Goal: Use online tool/utility: Utilize a website feature to perform a specific function

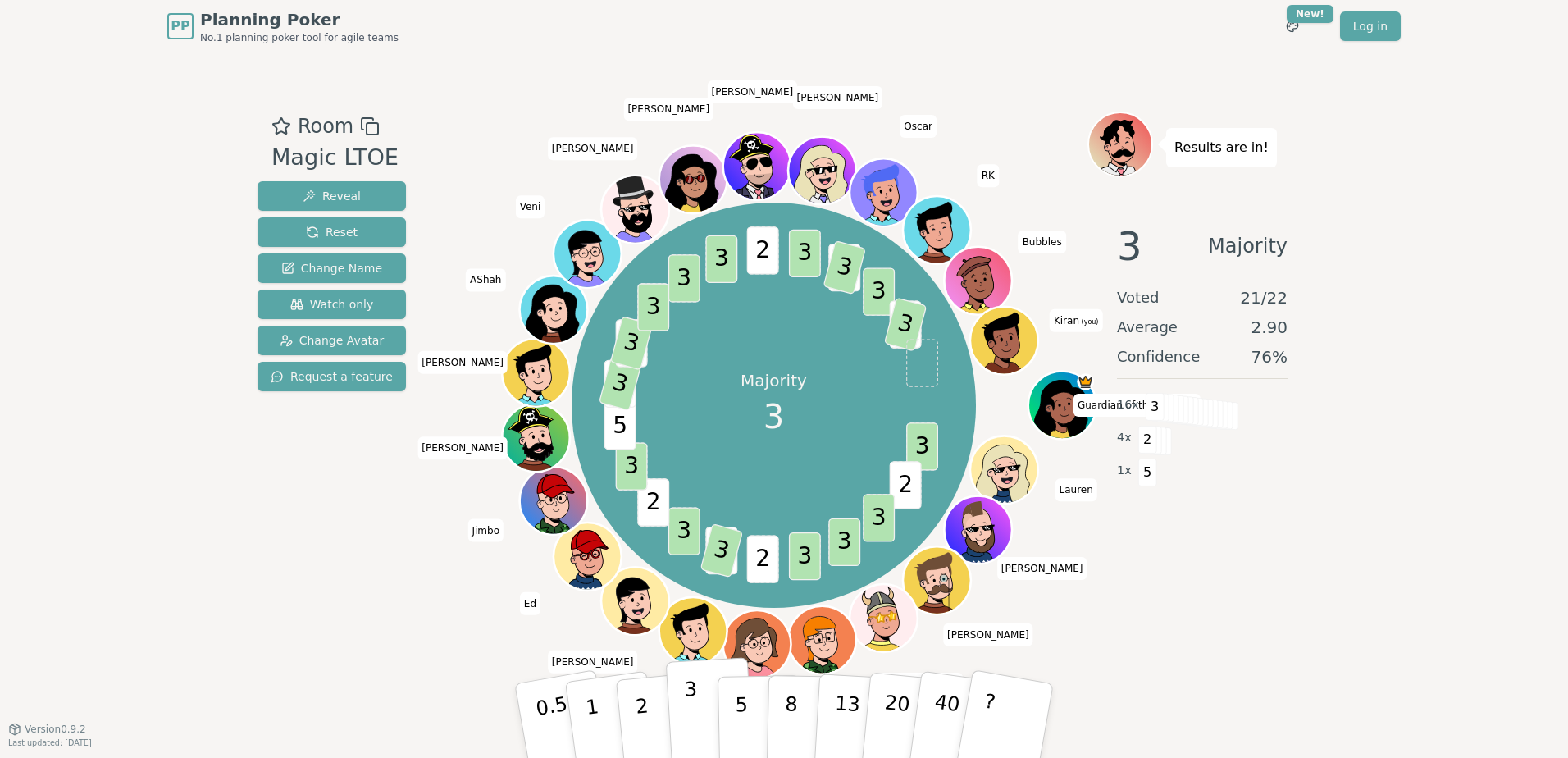
click at [708, 712] on button "3" at bounding box center [710, 721] width 89 height 128
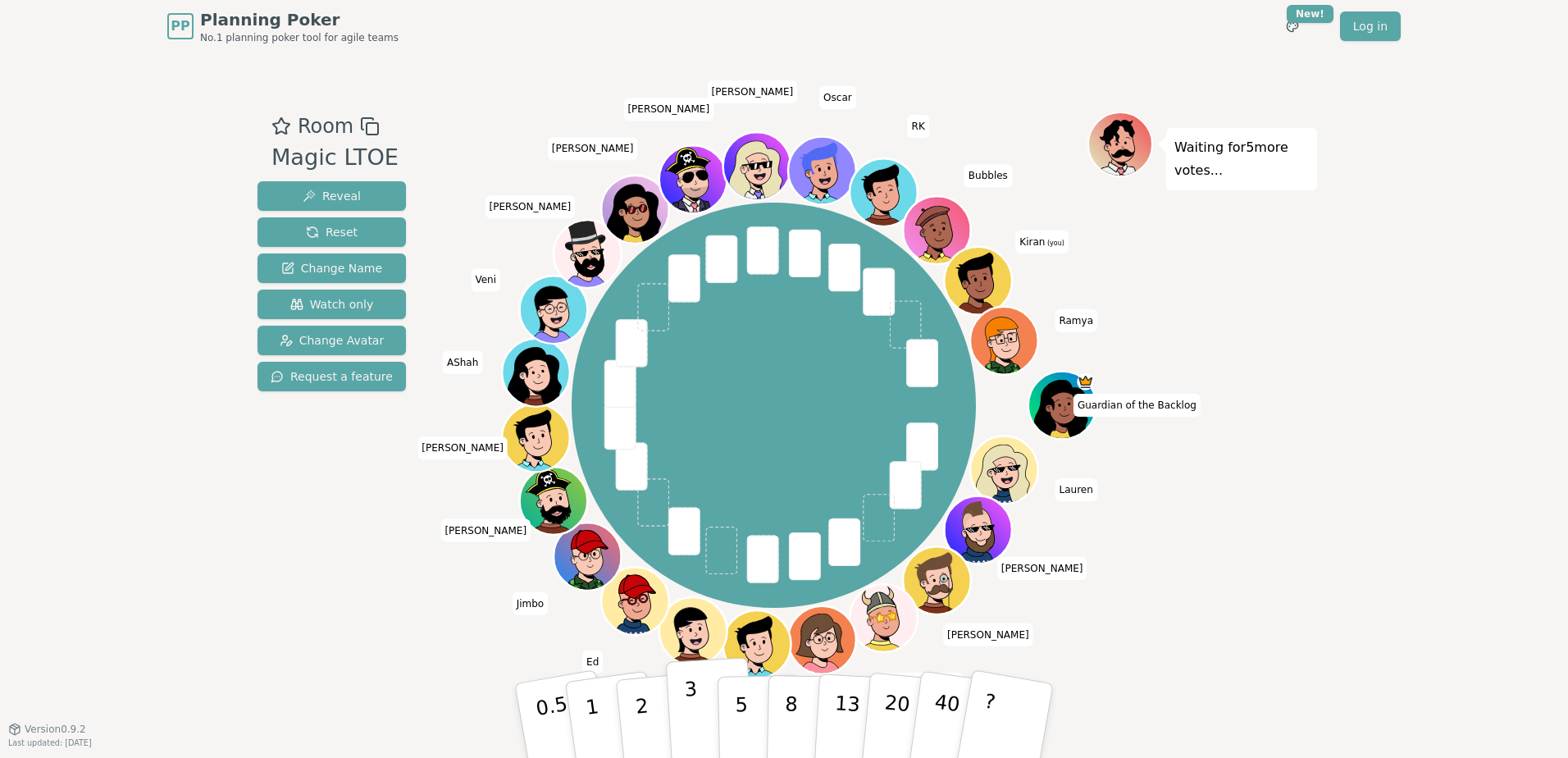
click at [697, 725] on button "3" at bounding box center [710, 721] width 89 height 128
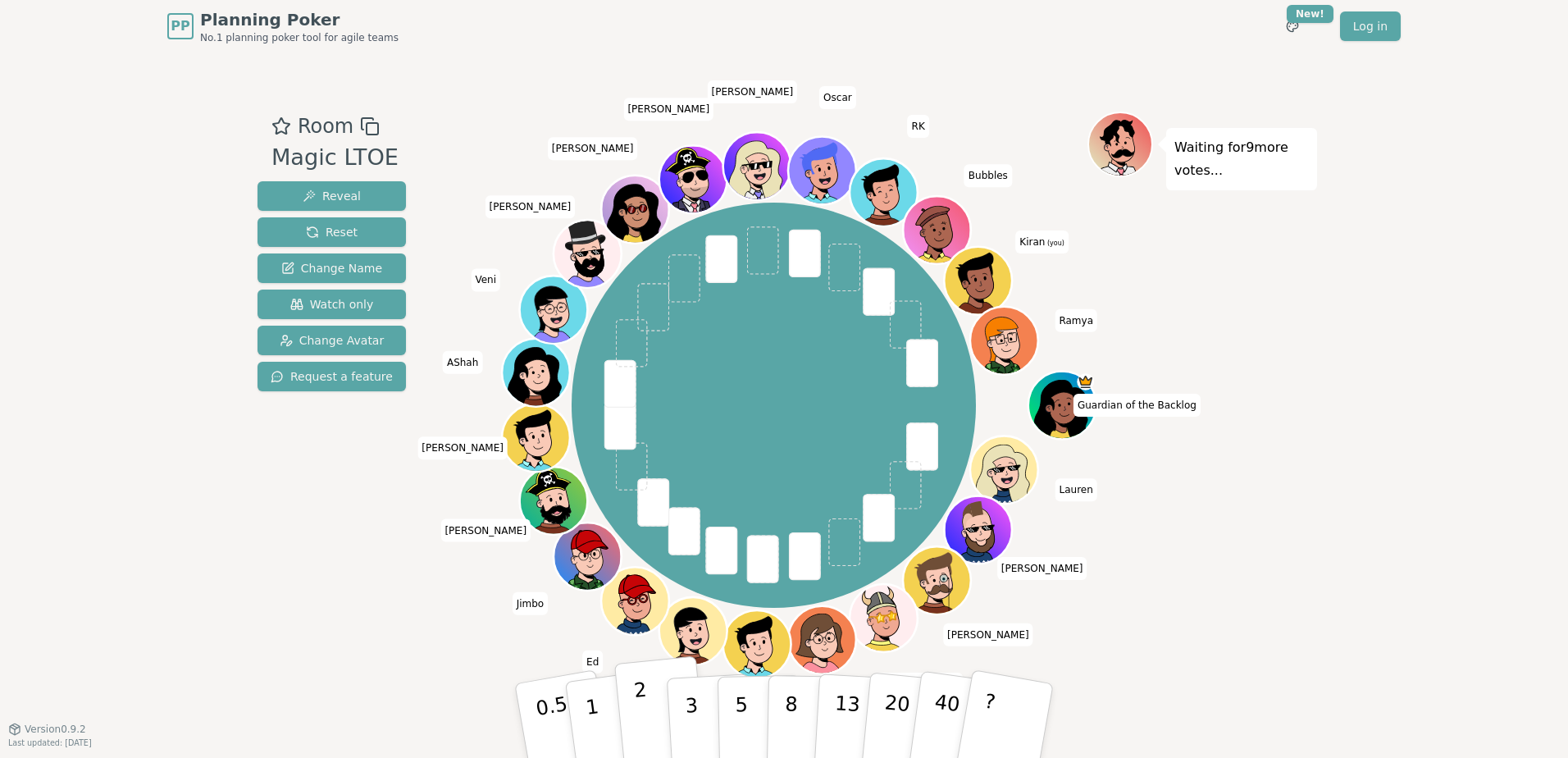
click at [631, 707] on button "2" at bounding box center [661, 722] width 94 height 130
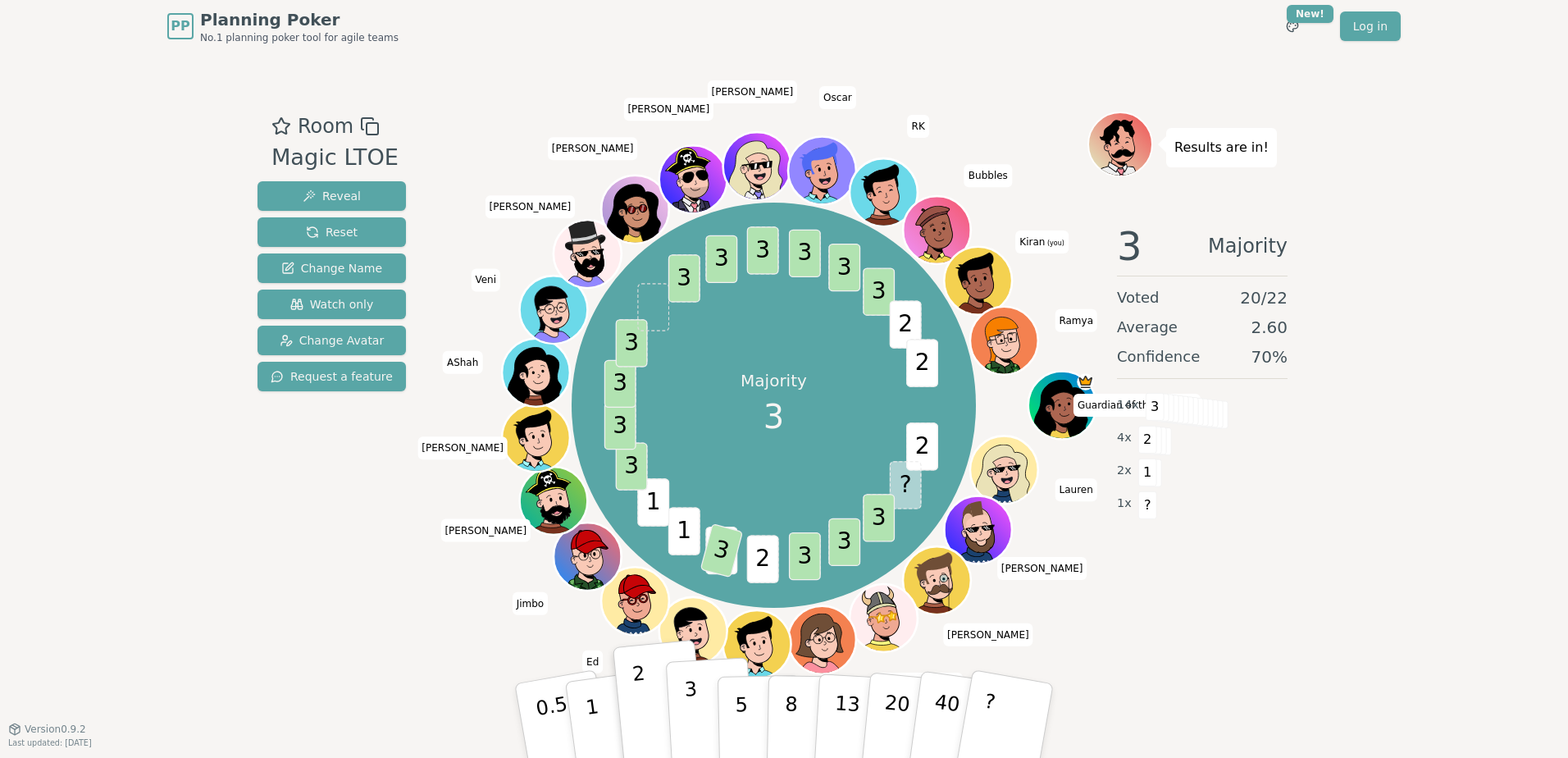
click at [681, 697] on button "3" at bounding box center [710, 721] width 89 height 128
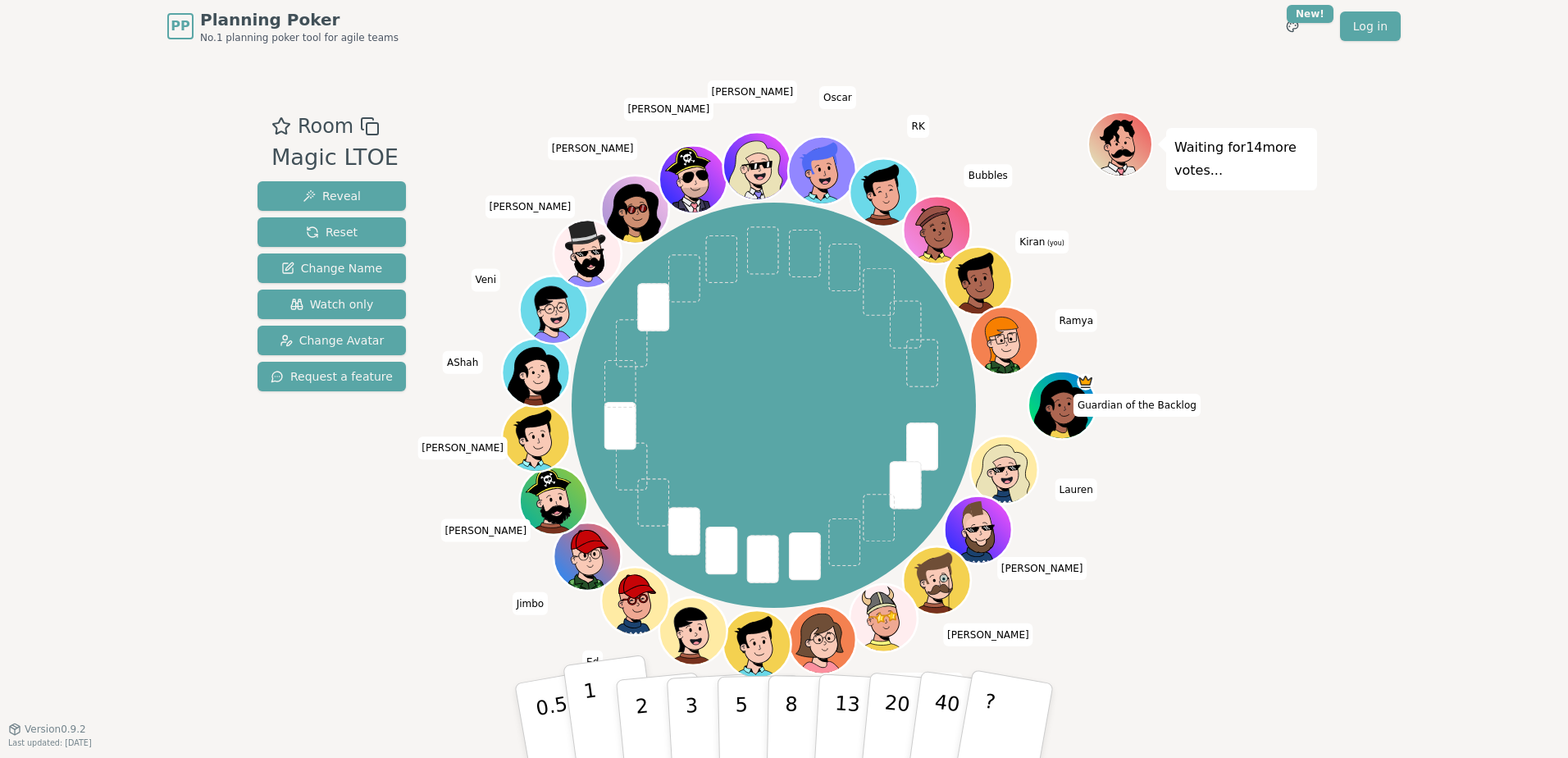
click at [601, 723] on button "1" at bounding box center [611, 722] width 97 height 133
click at [361, 630] on div "Room Magic LTOE Reveal Reset Change Name Watch only Change Avatar Request a fea…" at bounding box center [331, 390] width 161 height 558
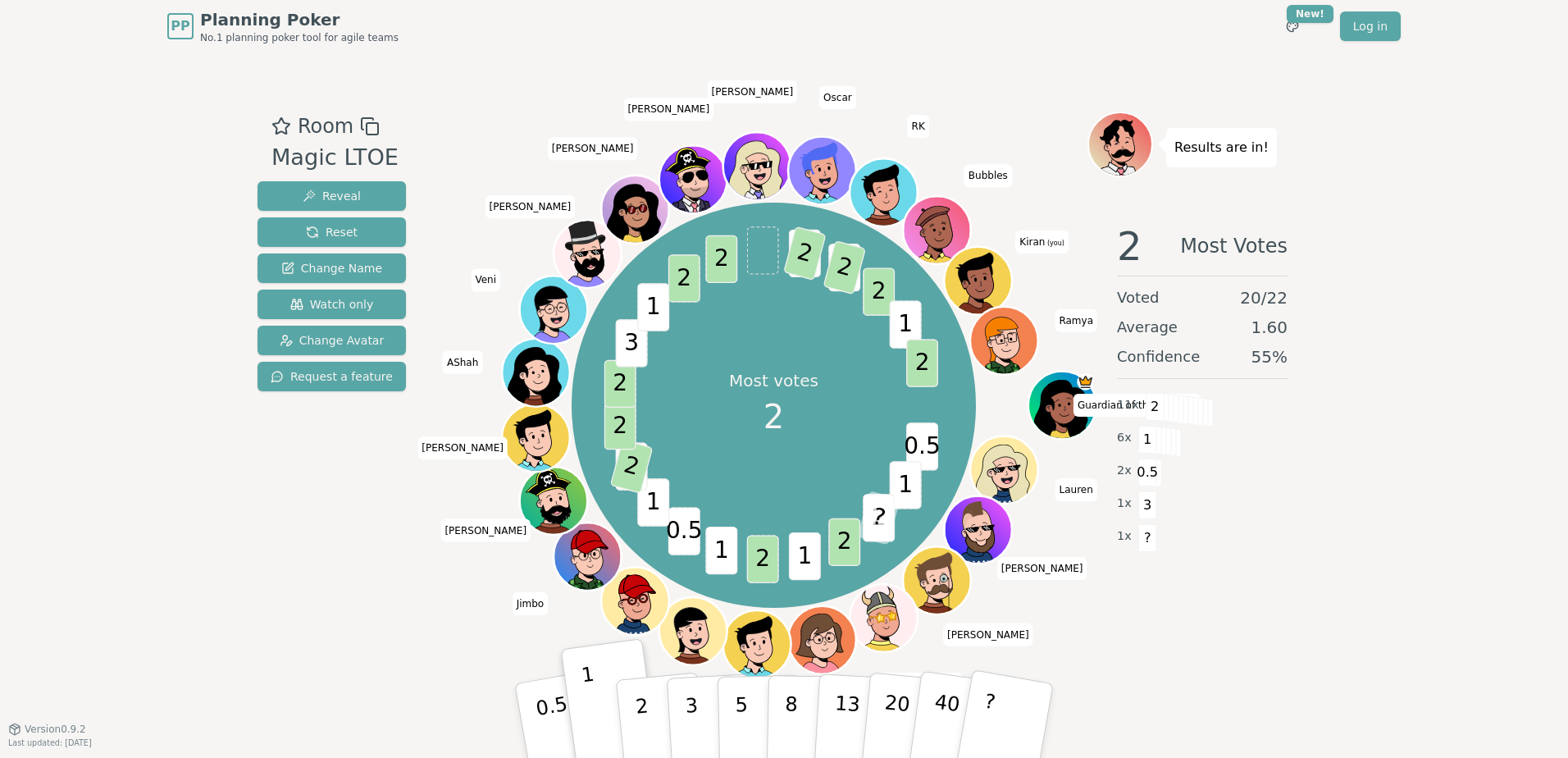
click at [418, 681] on div "Room Magic LTOE Reveal Reset Change Name Watch only Change Avatar Request a fea…" at bounding box center [784, 391] width 1066 height 676
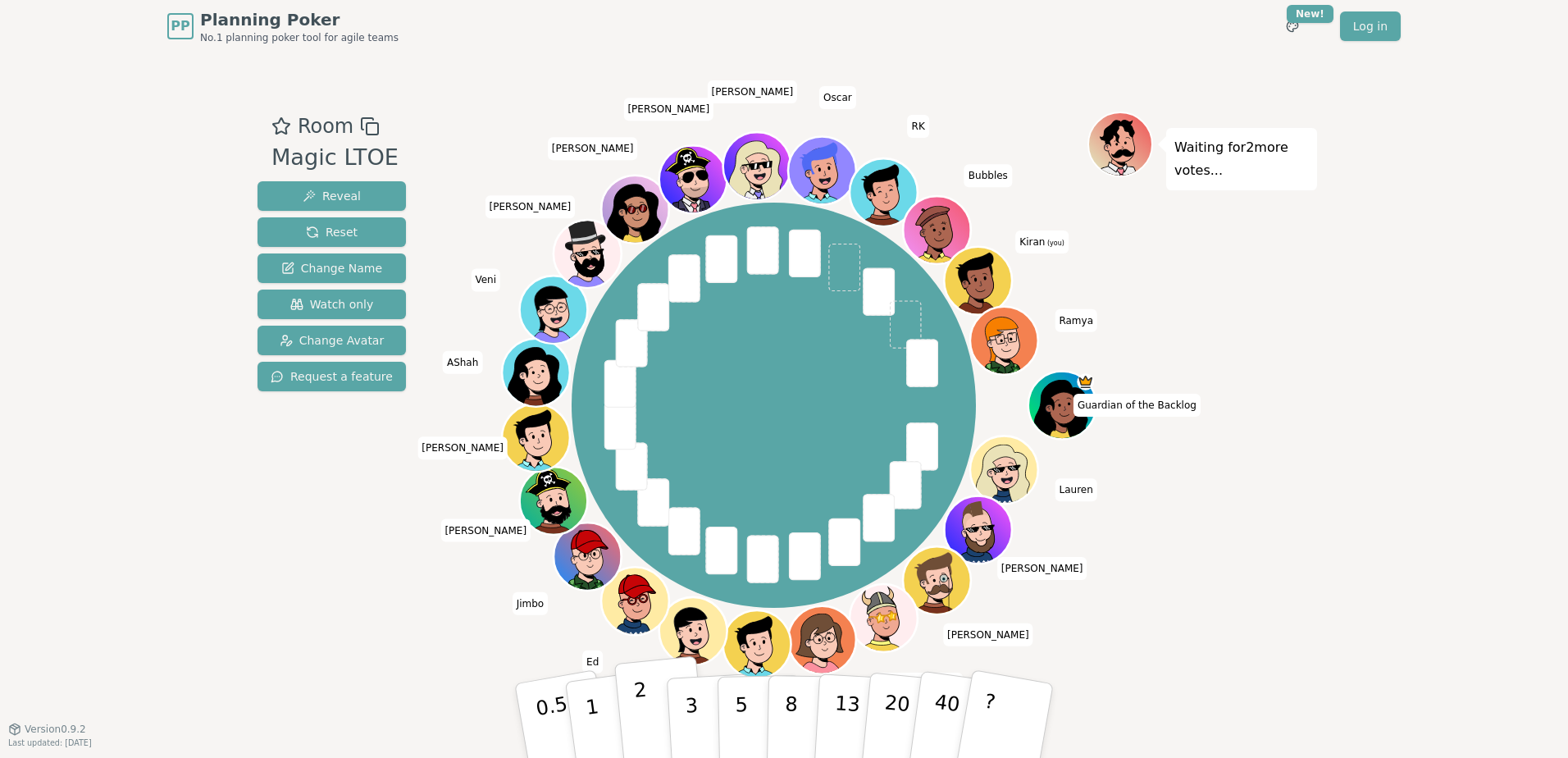
click at [657, 702] on button "2" at bounding box center [661, 722] width 94 height 130
click at [246, 658] on div "PP Planning Poker No.1 planning poker tool for agile teams Toggle theme New! Lo…" at bounding box center [784, 379] width 1568 height 758
click at [426, 610] on div "Room Magic LTOE Reveal Reset Change Name Watch only Change Avatar Request a fea…" at bounding box center [784, 390] width 1066 height 558
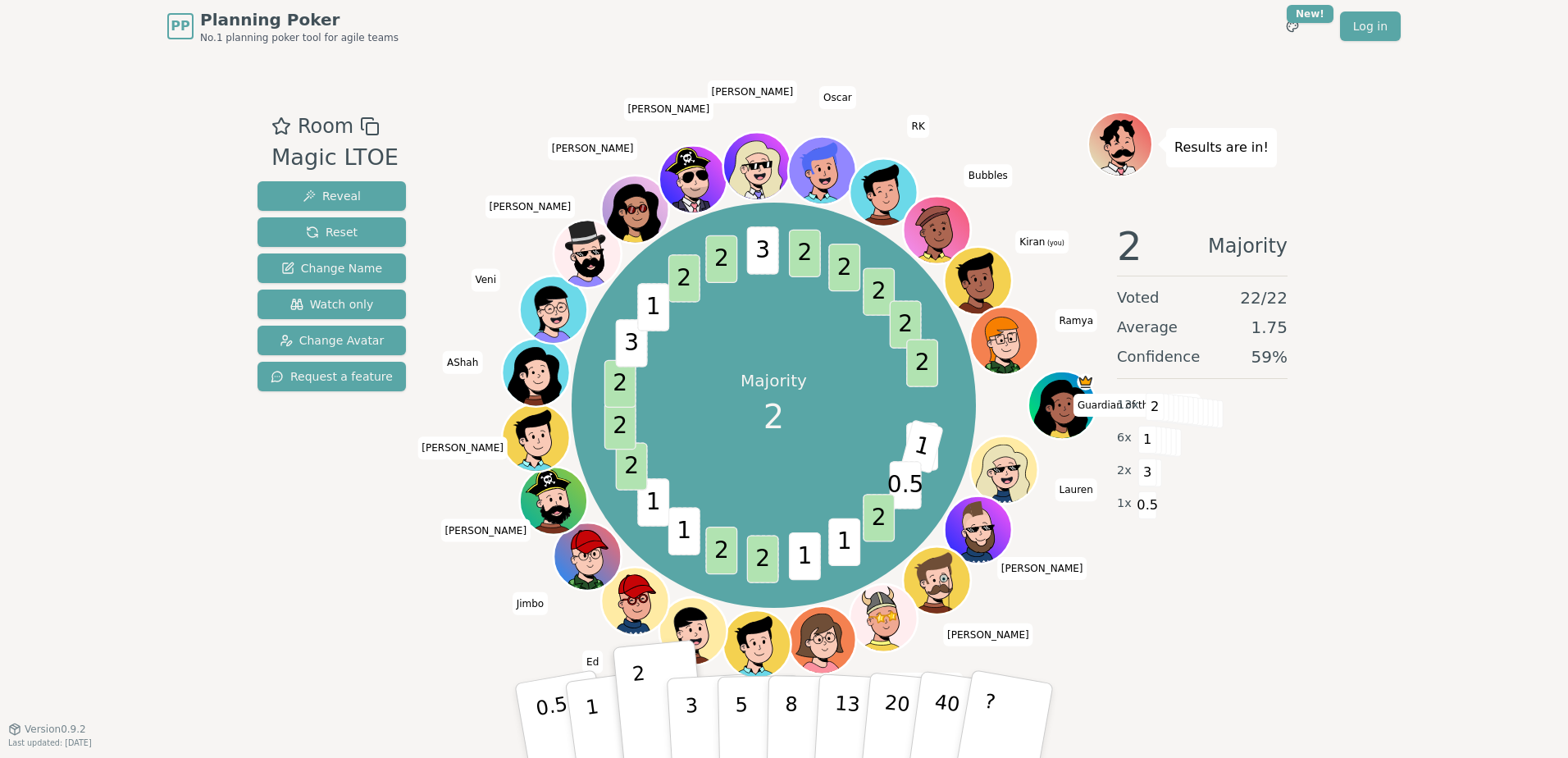
click at [392, 612] on div "Room Magic LTOE Reveal Reset Change Name Watch only Change Avatar Request a fea…" at bounding box center [331, 390] width 161 height 558
click at [137, 634] on div "PP Planning Poker No.1 planning poker tool for agile teams Toggle theme New! Lo…" at bounding box center [784, 379] width 1568 height 758
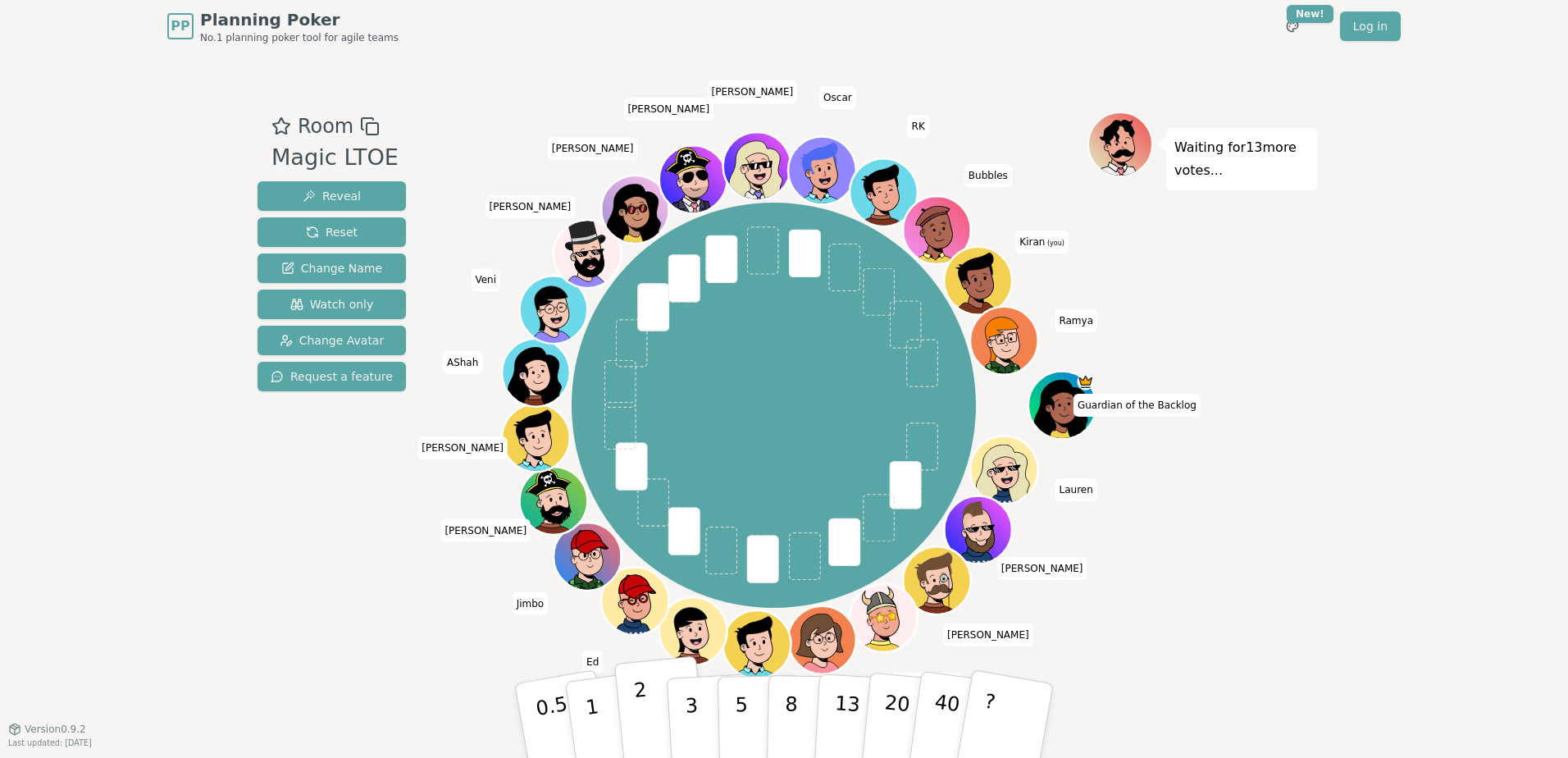
click at [654, 705] on button "2" at bounding box center [661, 722] width 94 height 130
click at [697, 713] on button "3" at bounding box center [710, 721] width 89 height 128
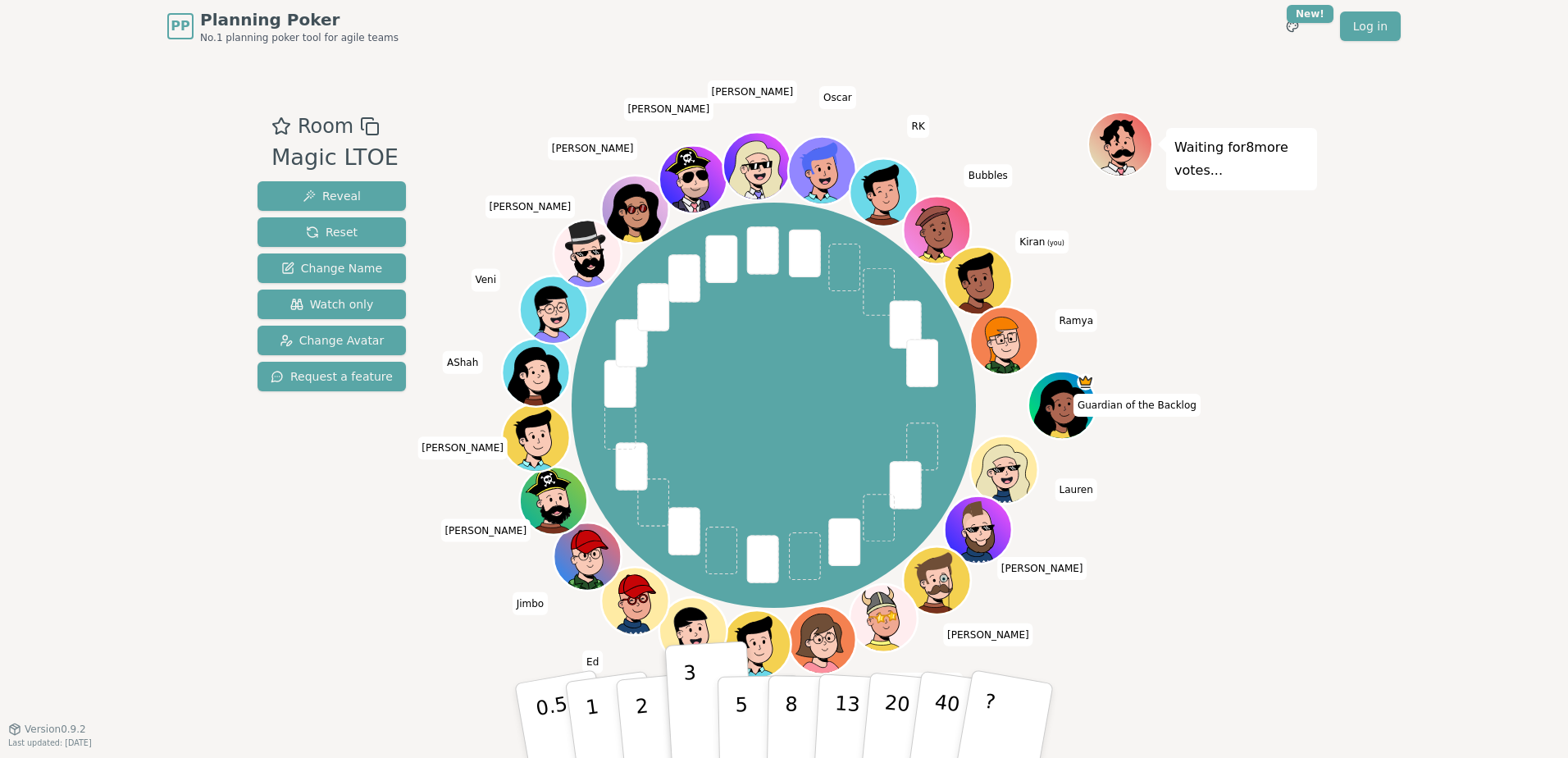
click at [326, 645] on div "Room Magic LTOE Reveal Reset Change Name Watch only Change Avatar Request a fea…" at bounding box center [331, 390] width 161 height 558
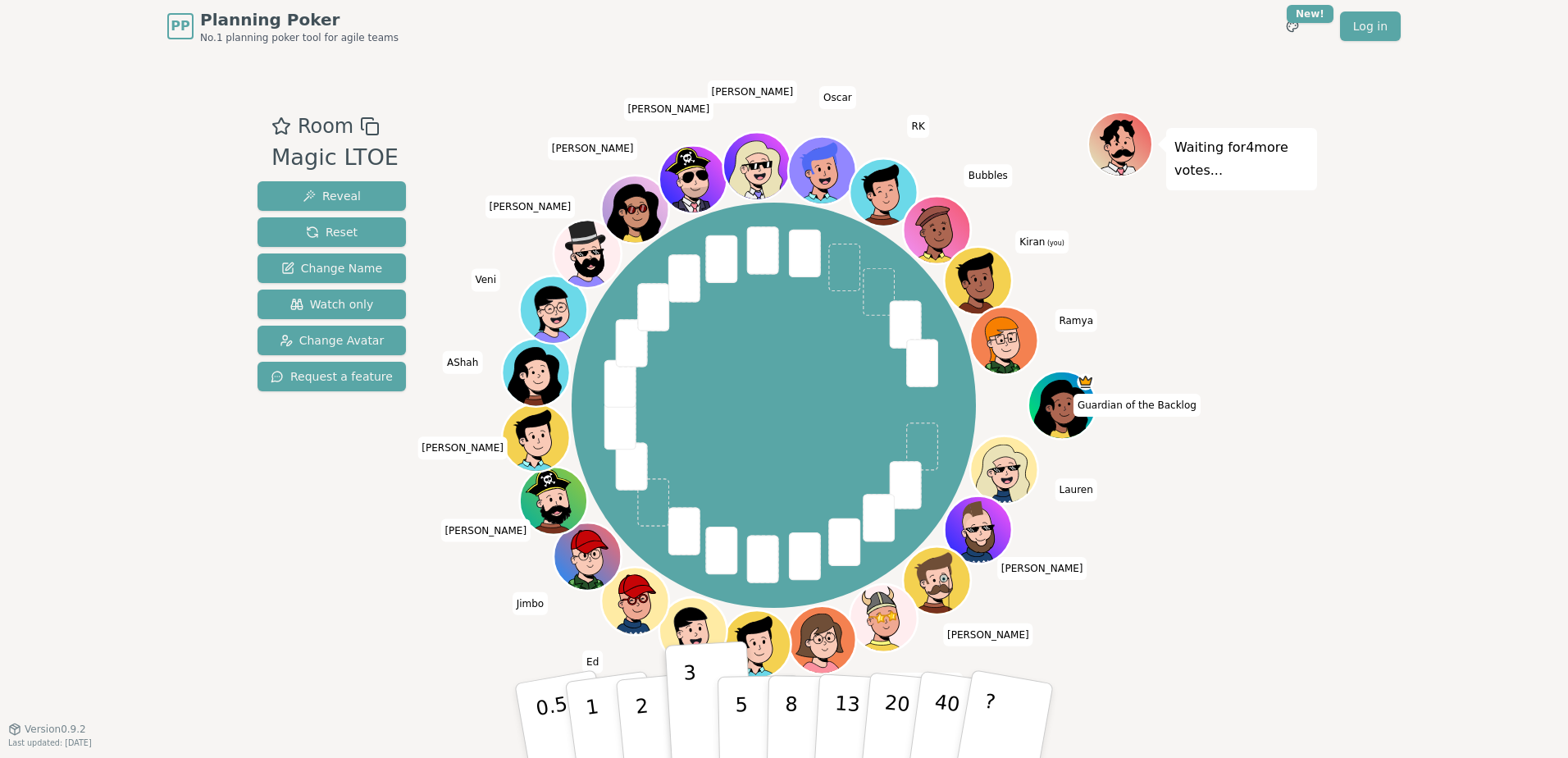
click at [326, 645] on div "Room Magic LTOE Reveal Reset Change Name Watch only Change Avatar Request a fea…" at bounding box center [331, 390] width 161 height 558
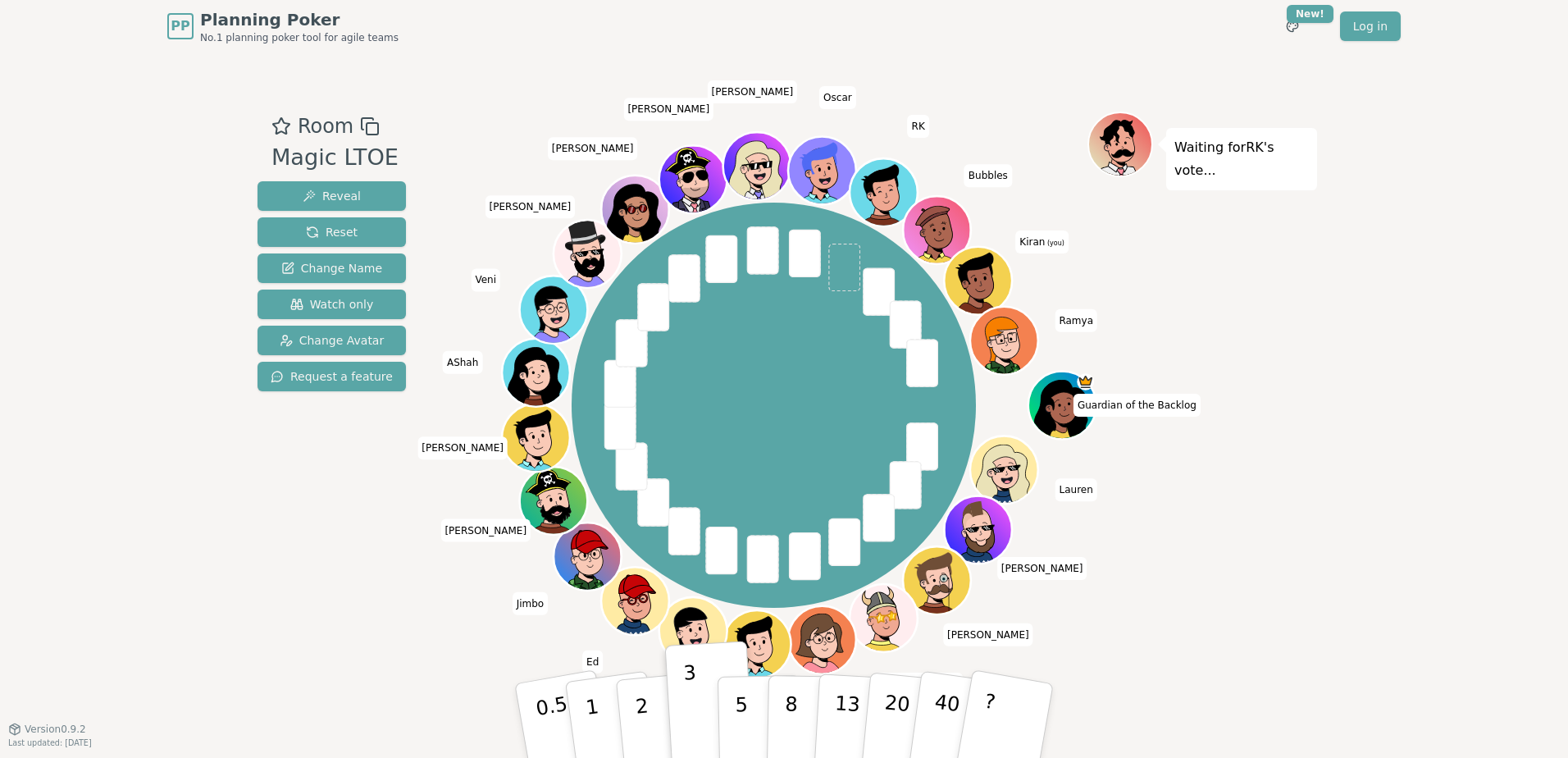
click at [302, 657] on div "Room Magic LTOE Reveal Reset Change Name Watch only Change Avatar Request a fea…" at bounding box center [331, 390] width 161 height 558
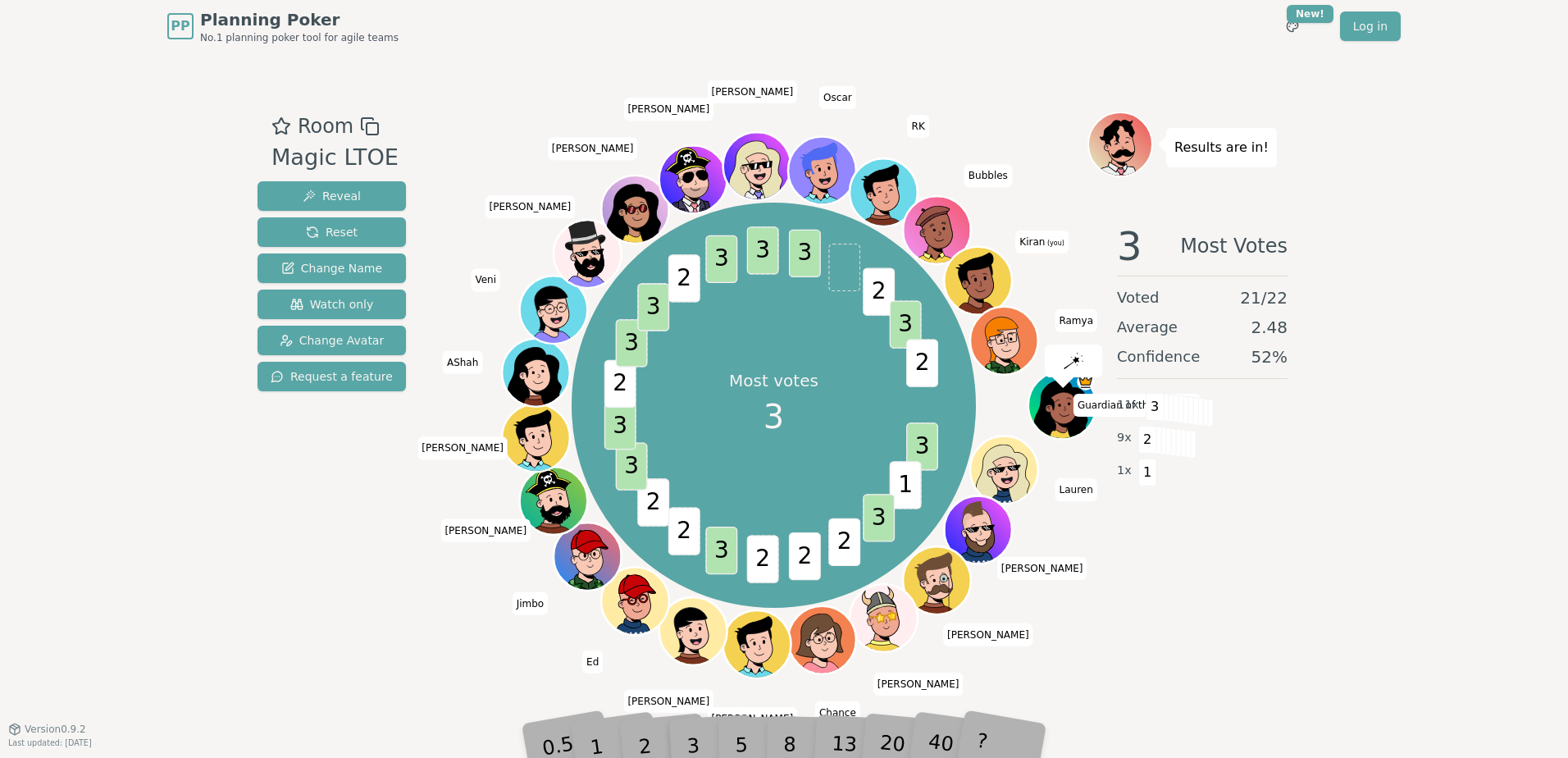
click at [302, 657] on div "Room Magic LTOE Reveal Reset Change Name Watch only Change Avatar Request a fea…" at bounding box center [331, 390] width 161 height 558
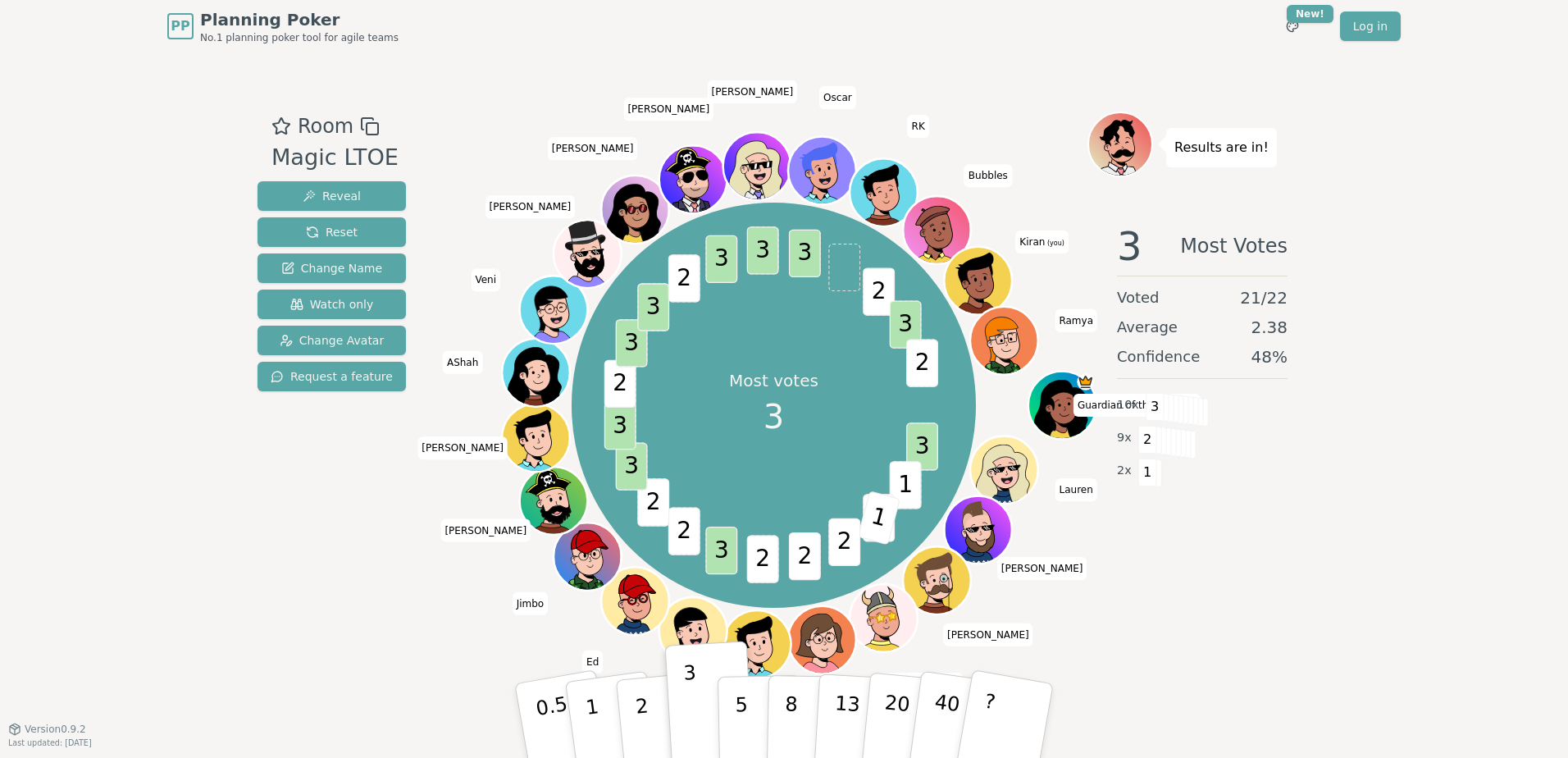
click at [355, 636] on div "Room Magic LTOE Reveal Reset Change Name Watch only Change Avatar Request a fea…" at bounding box center [331, 390] width 161 height 558
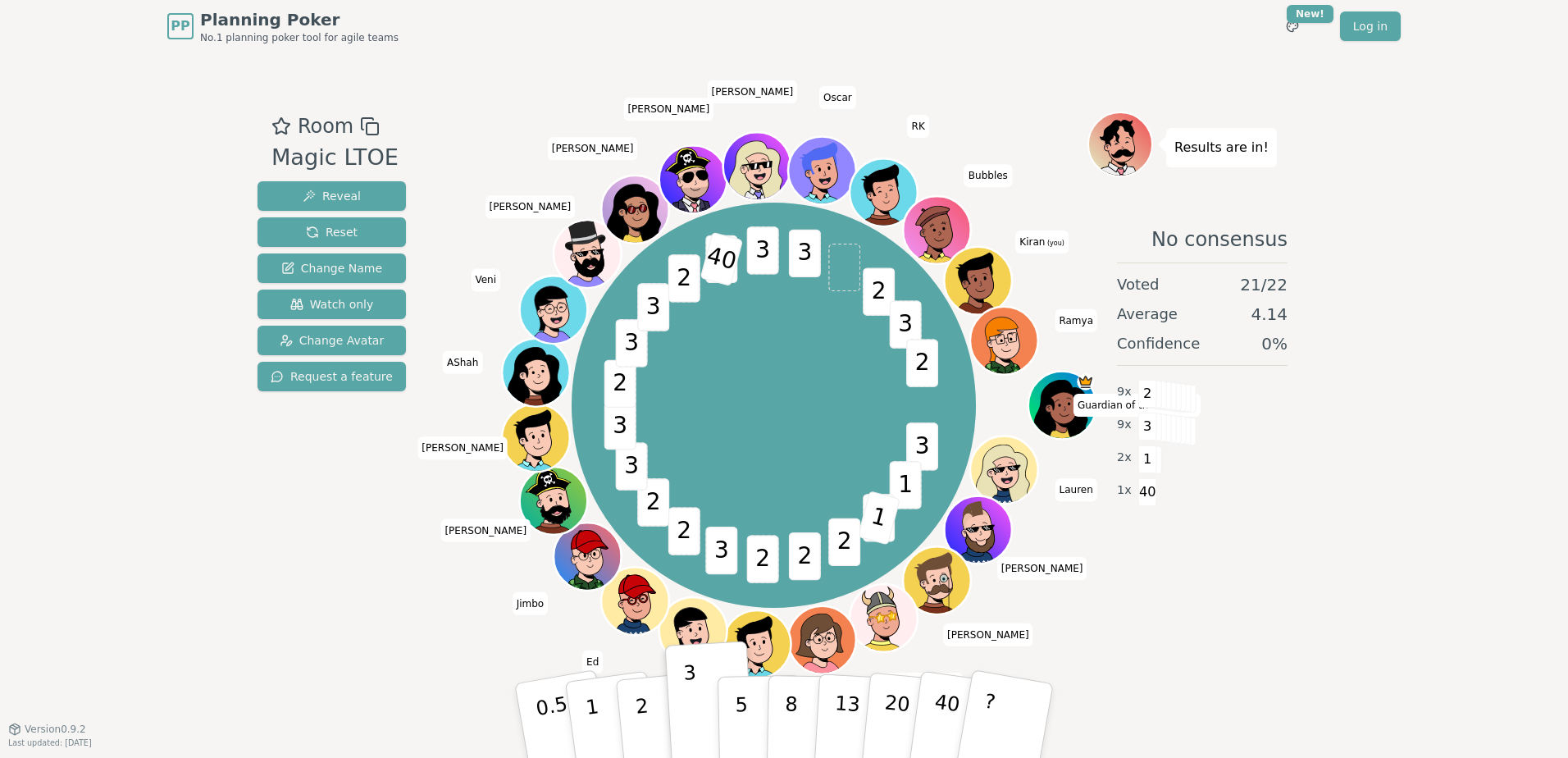
click at [355, 636] on div "Room Magic LTOE Reveal Reset Change Name Watch only Change Avatar Request a fea…" at bounding box center [331, 390] width 161 height 558
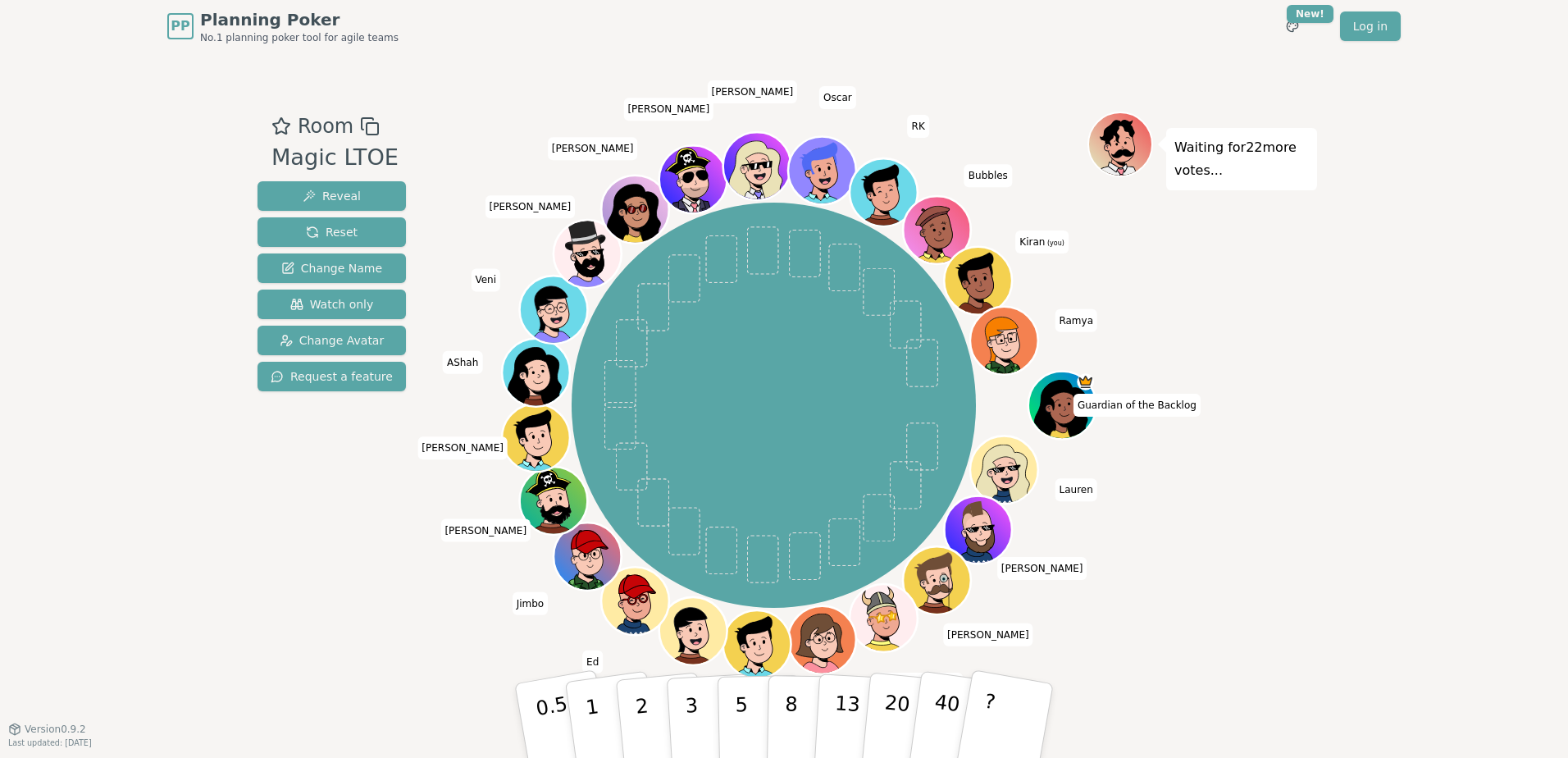
click at [473, 691] on div "Room Magic LTOE Reveal Reset Change Name Watch only Change Avatar Request a fea…" at bounding box center [784, 391] width 1066 height 676
click at [651, 730] on button "2" at bounding box center [661, 722] width 94 height 130
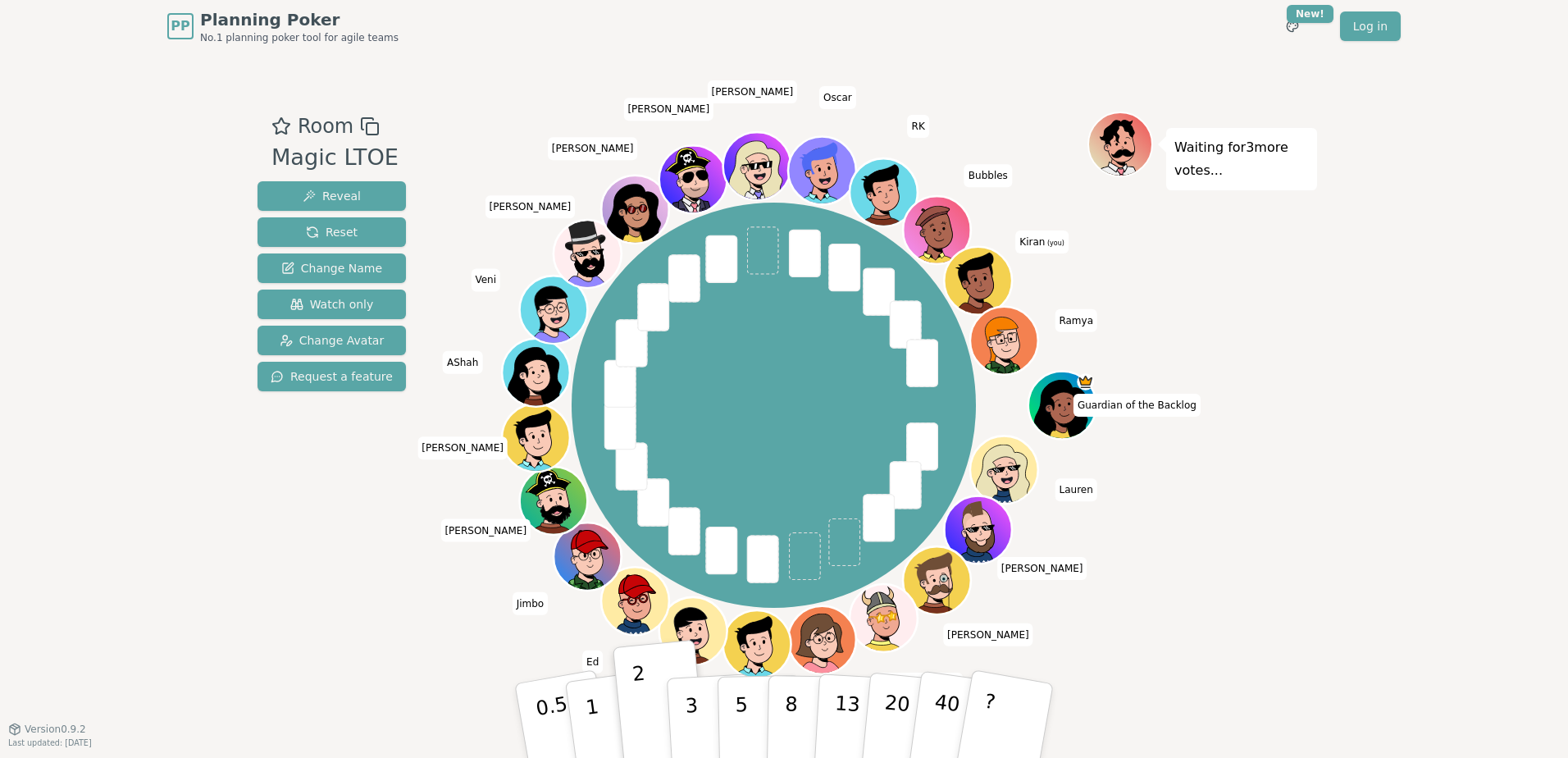
click at [373, 618] on div "Room Magic LTOE Reveal Reset Change Name Watch only Change Avatar Request a fea…" at bounding box center [331, 390] width 161 height 558
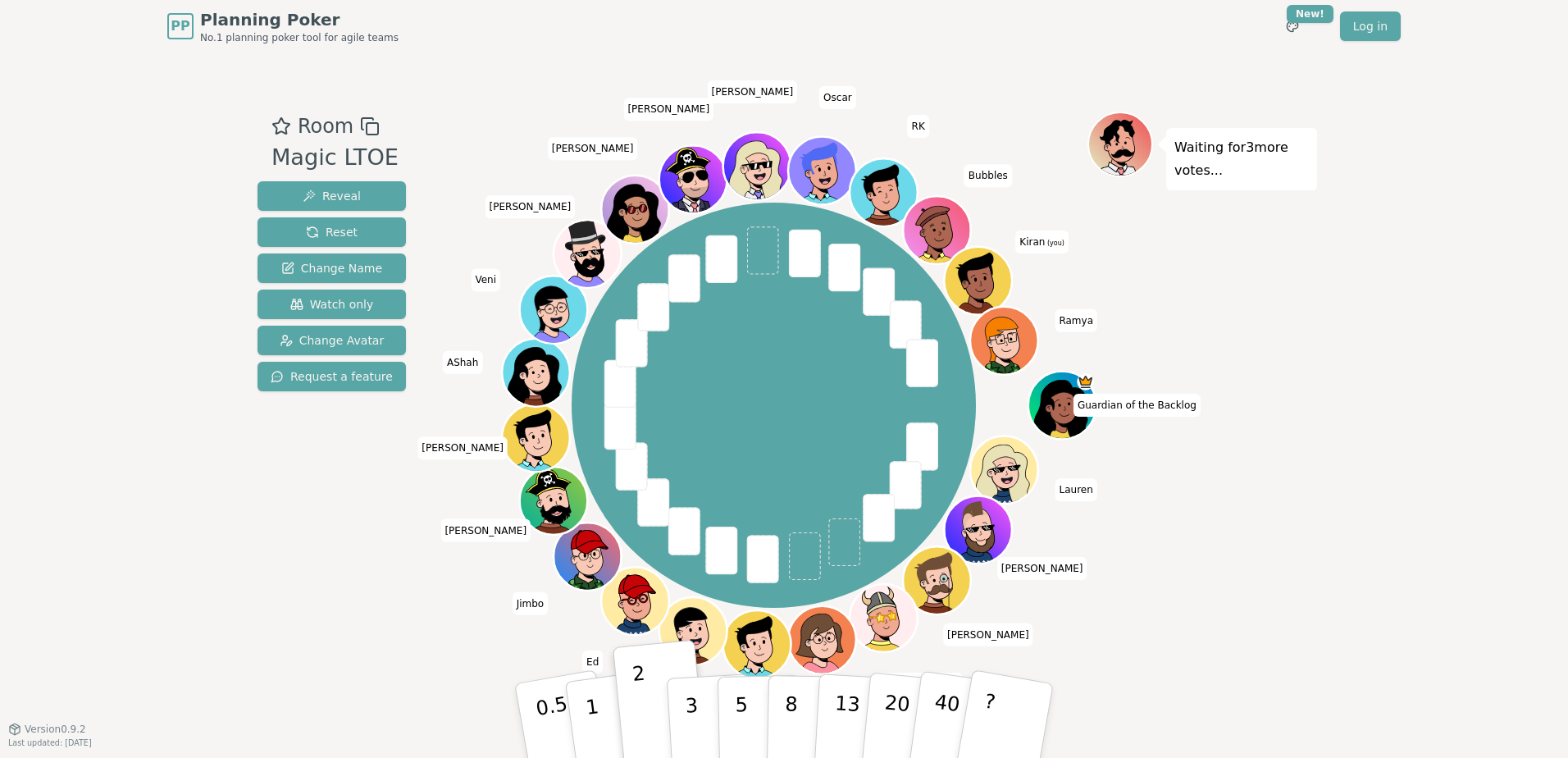
click at [373, 618] on div "Room Magic LTOE Reveal Reset Change Name Watch only Change Avatar Request a fea…" at bounding box center [331, 390] width 161 height 558
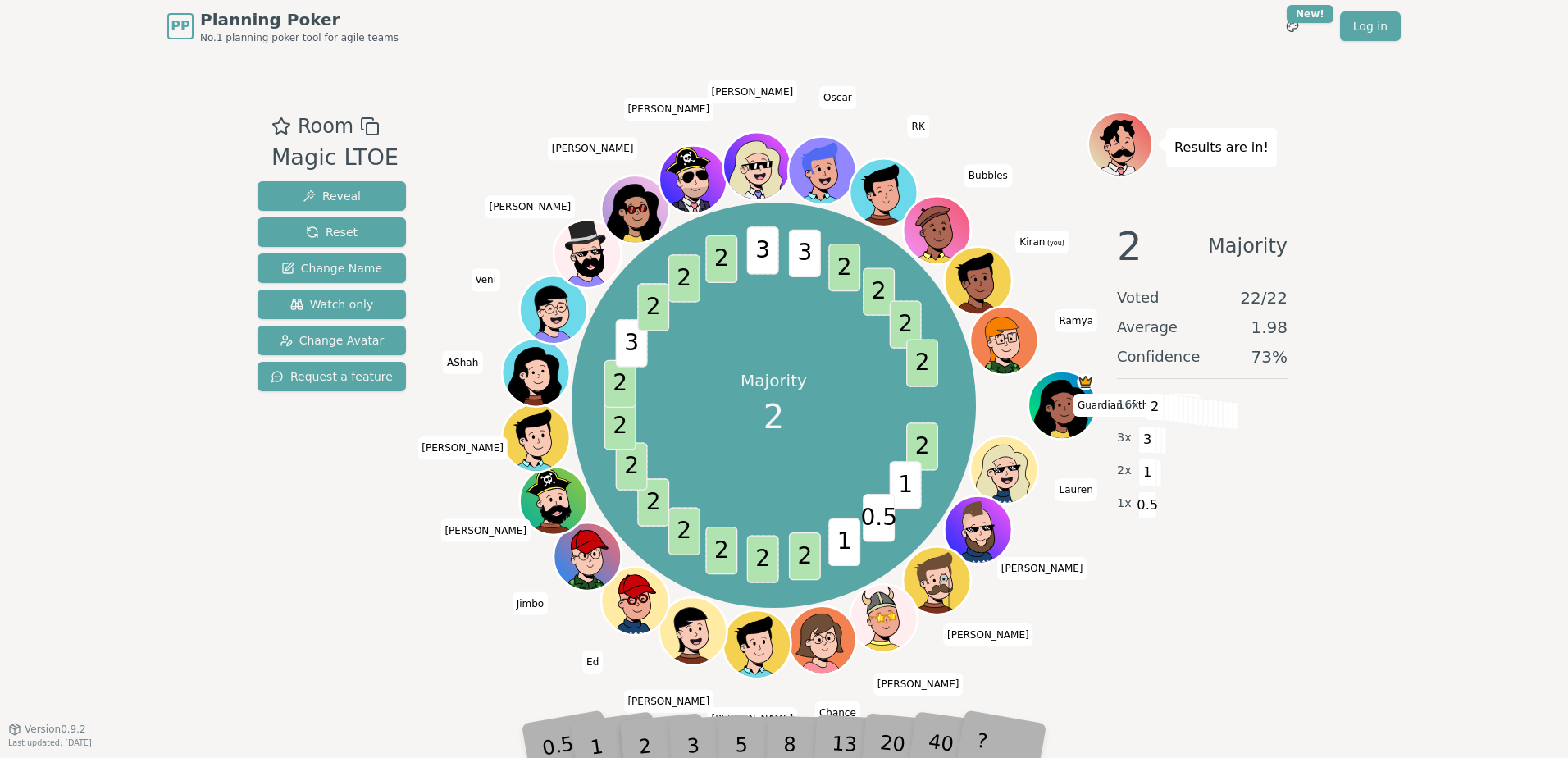
click at [372, 665] on div "Room Magic LTOE Reveal Reset Change Name Watch only Change Avatar Request a fea…" at bounding box center [331, 390] width 161 height 558
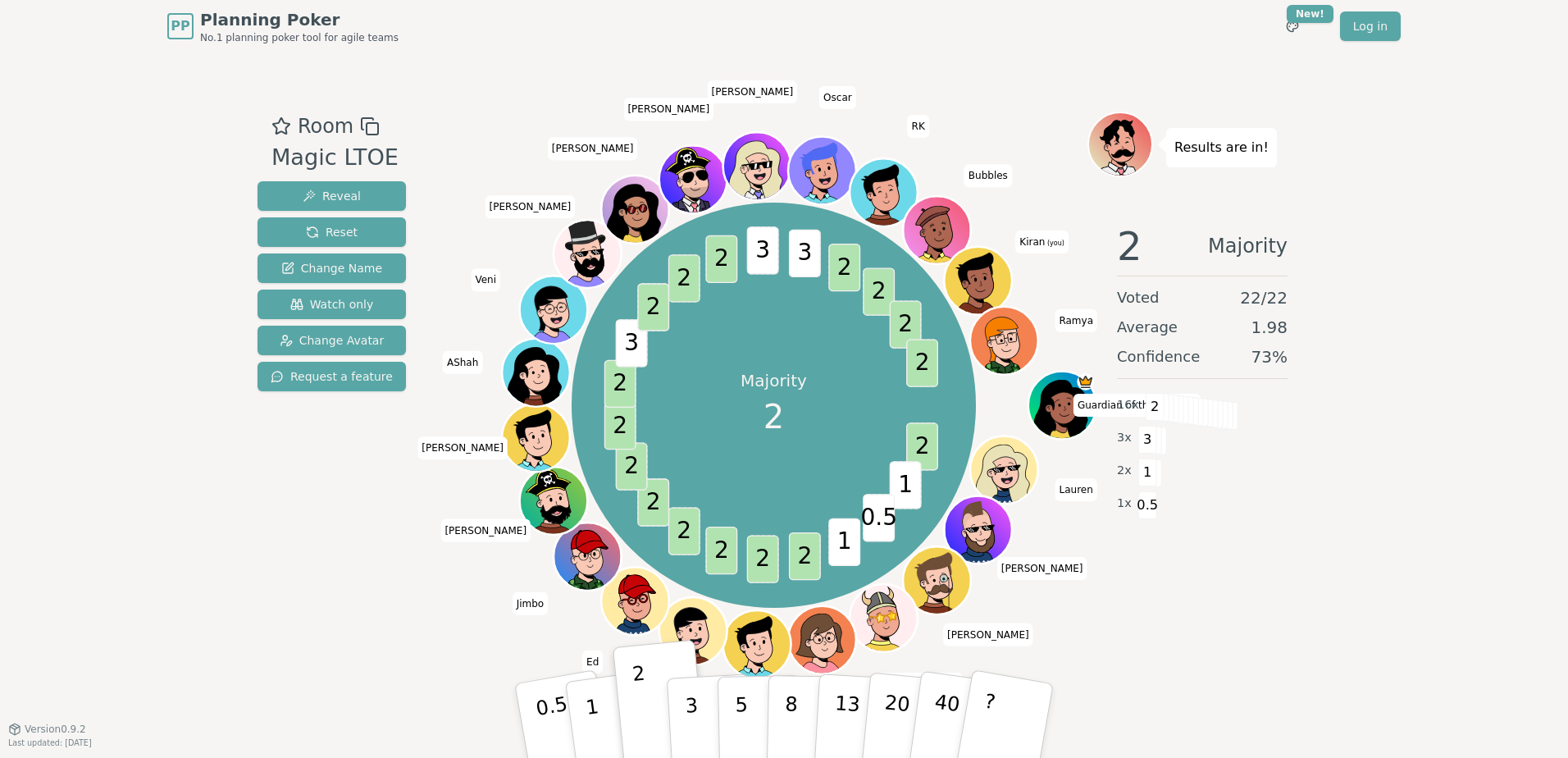
click at [382, 641] on div "Room Magic LTOE Reveal Reset Change Name Watch only Change Avatar Request a fea…" at bounding box center [331, 390] width 161 height 558
click at [352, 596] on div "Room Magic LTOE Reveal Reset Change Name Watch only Change Avatar Request a fea…" at bounding box center [331, 390] width 161 height 558
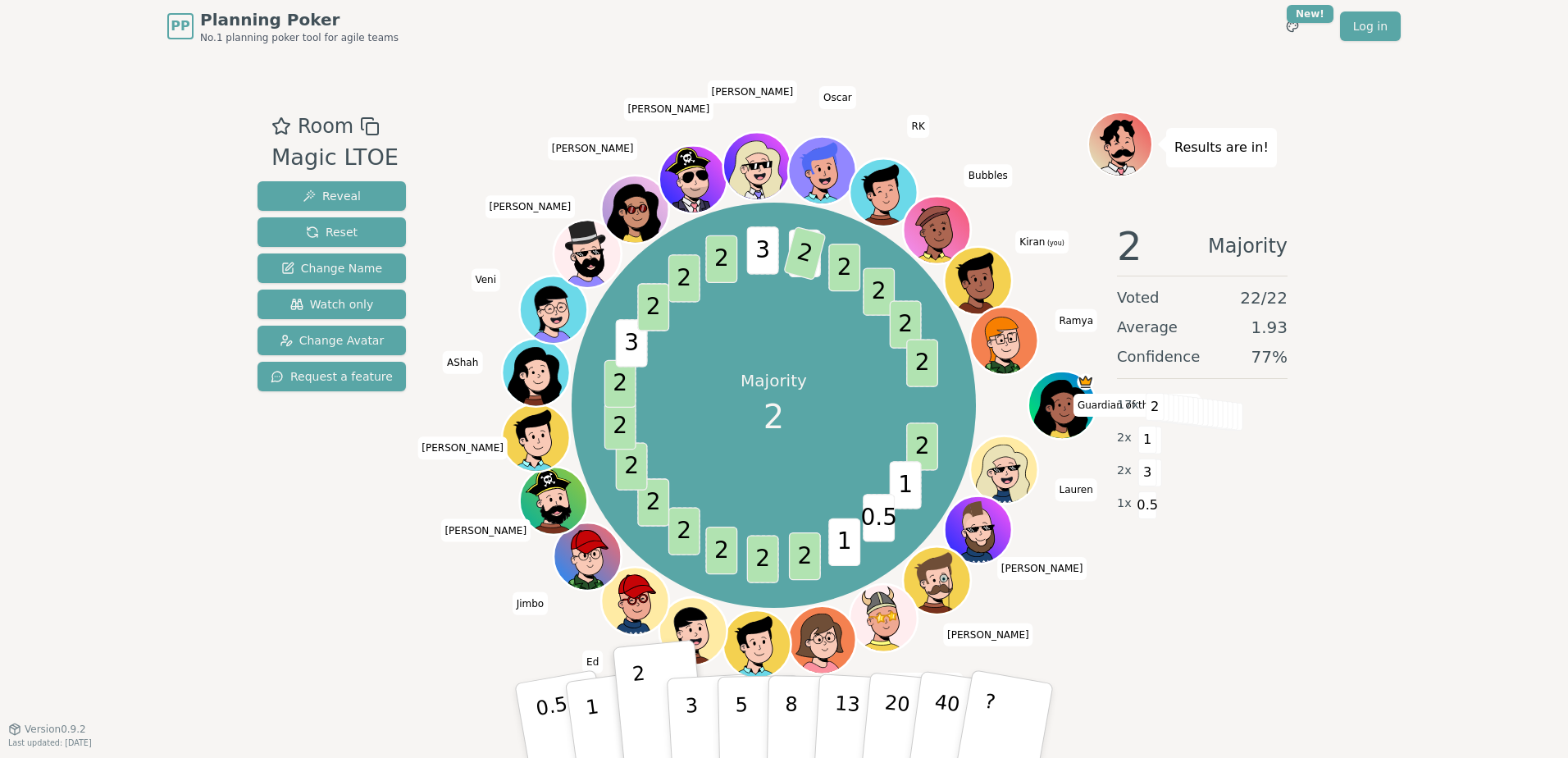
click at [352, 596] on div "Room Magic LTOE Reveal Reset Change Name Watch only Change Avatar Request a fea…" at bounding box center [331, 390] width 161 height 558
click at [355, 630] on div "Room Magic LTOE Reveal Reset Change Name Watch only Change Avatar Request a fea…" at bounding box center [331, 390] width 161 height 558
click at [377, 517] on div "Room Magic LTOE Reveal Reset Change Name Watch only Change Avatar Request a fea…" at bounding box center [331, 390] width 161 height 558
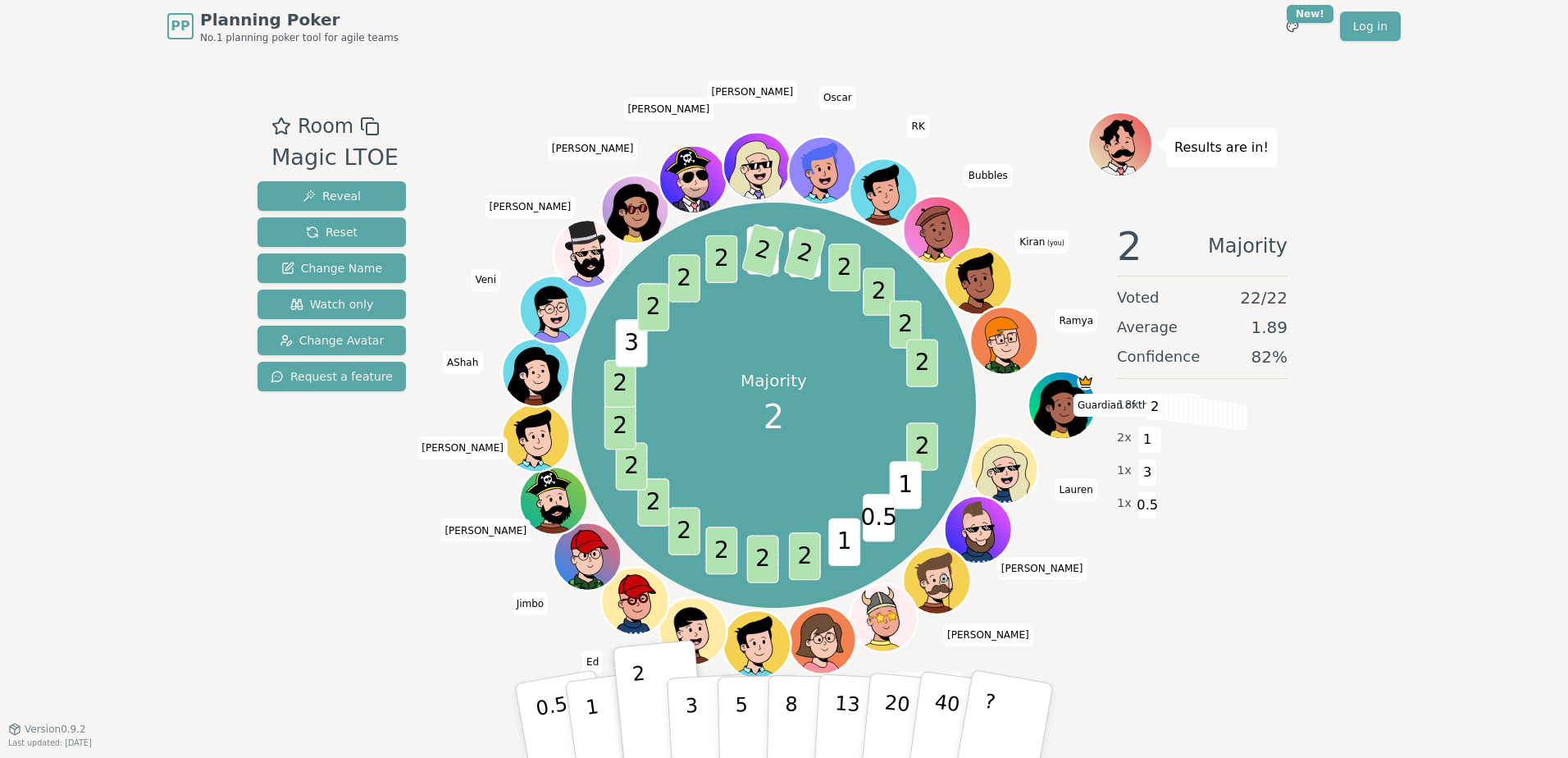
click at [377, 517] on div "Room Magic LTOE Reveal Reset Change Name Watch only Change Avatar Request a fea…" at bounding box center [331, 390] width 161 height 558
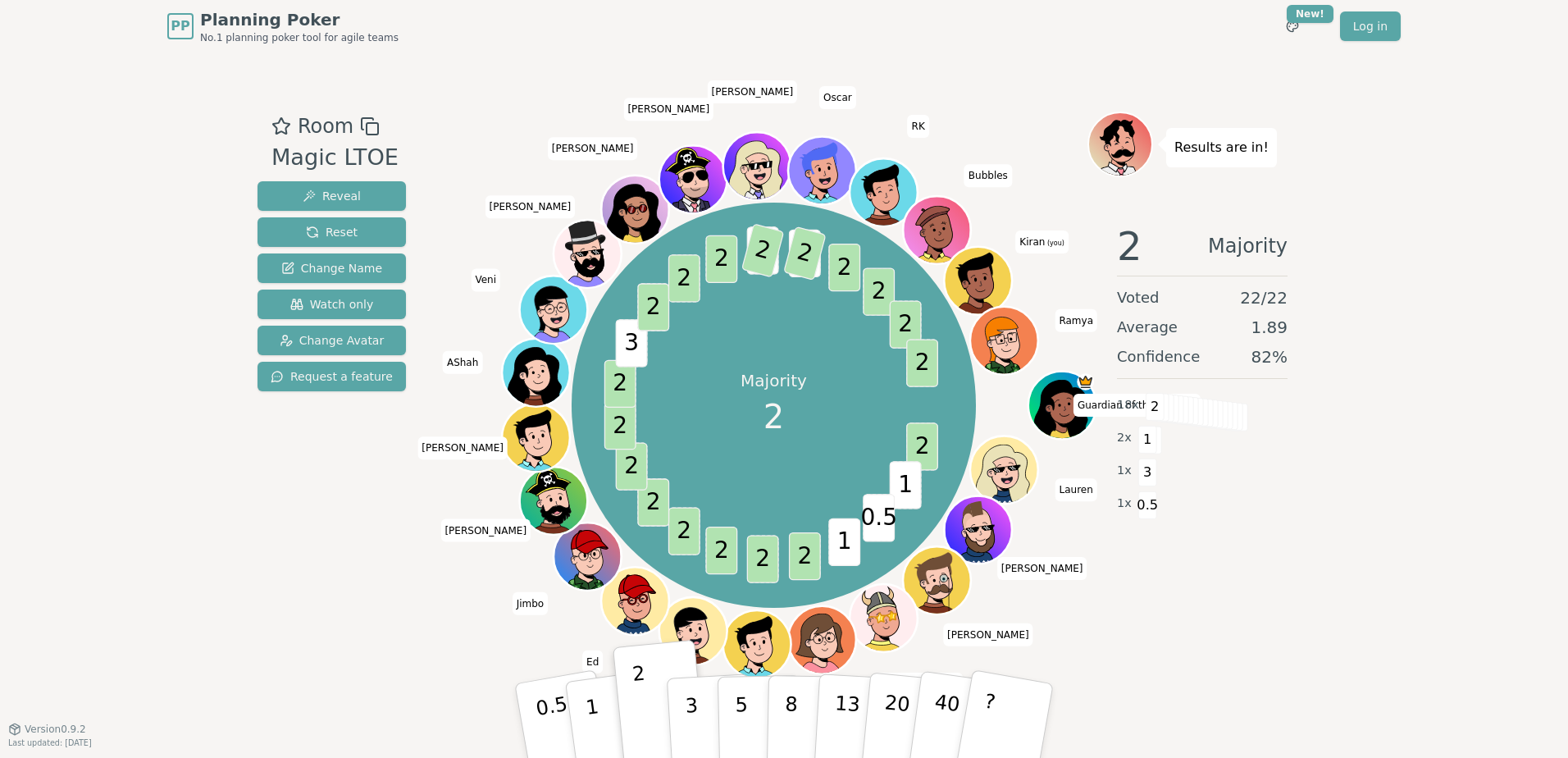
click at [377, 517] on div "Room Magic LTOE Reveal Reset Change Name Watch only Change Avatar Request a fea…" at bounding box center [331, 390] width 161 height 558
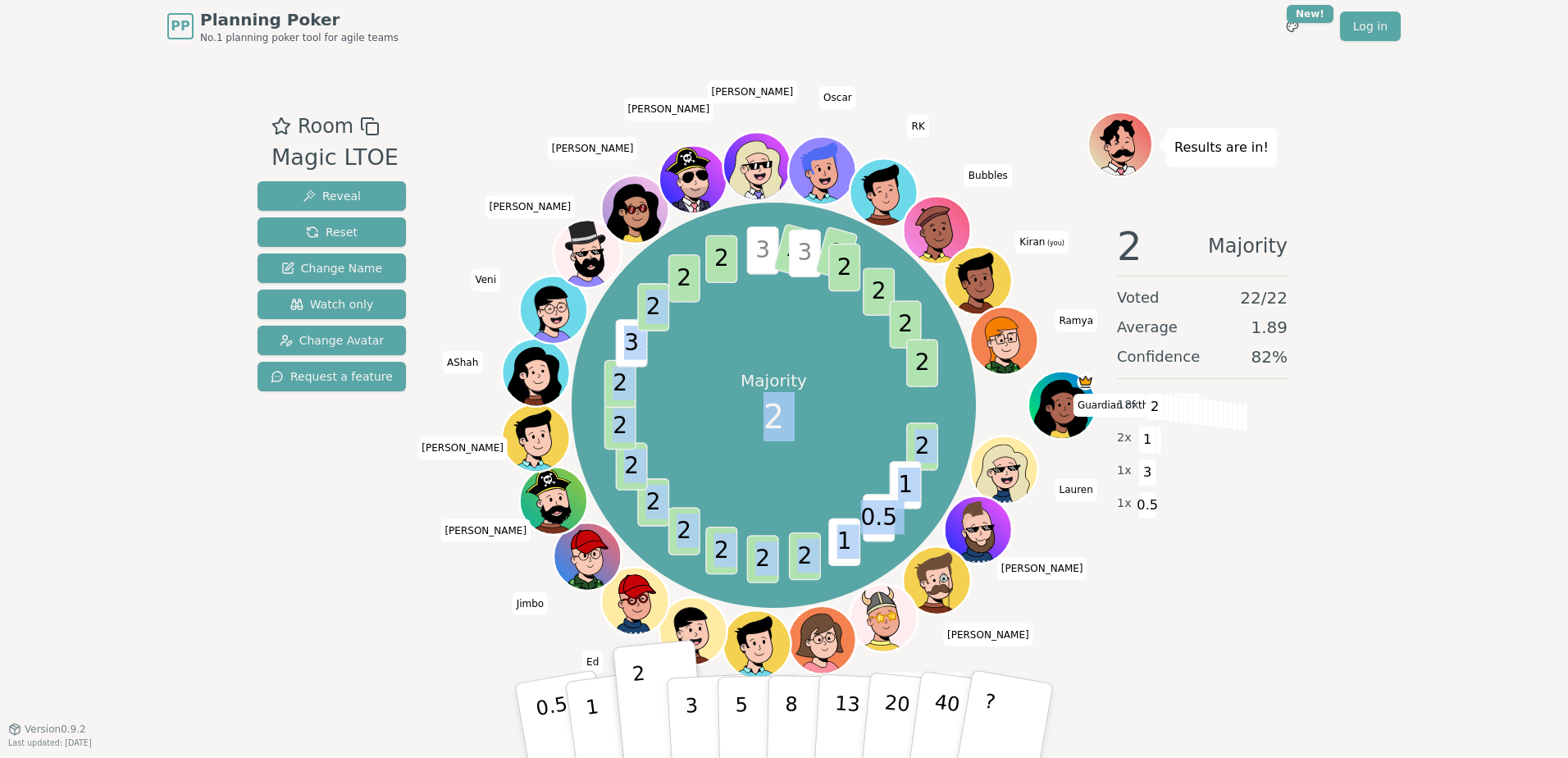
drag, startPoint x: 668, startPoint y: 270, endPoint x: 895, endPoint y: 457, distance: 294.1
click at [895, 457] on div "Majority 2 2 1 0.5 1 2 2 2 2 2 2 2 2 3 2 2 2 3 2 3 2 2 2 2 2 Guardian of the Ba…" at bounding box center [774, 405] width 405 height 405
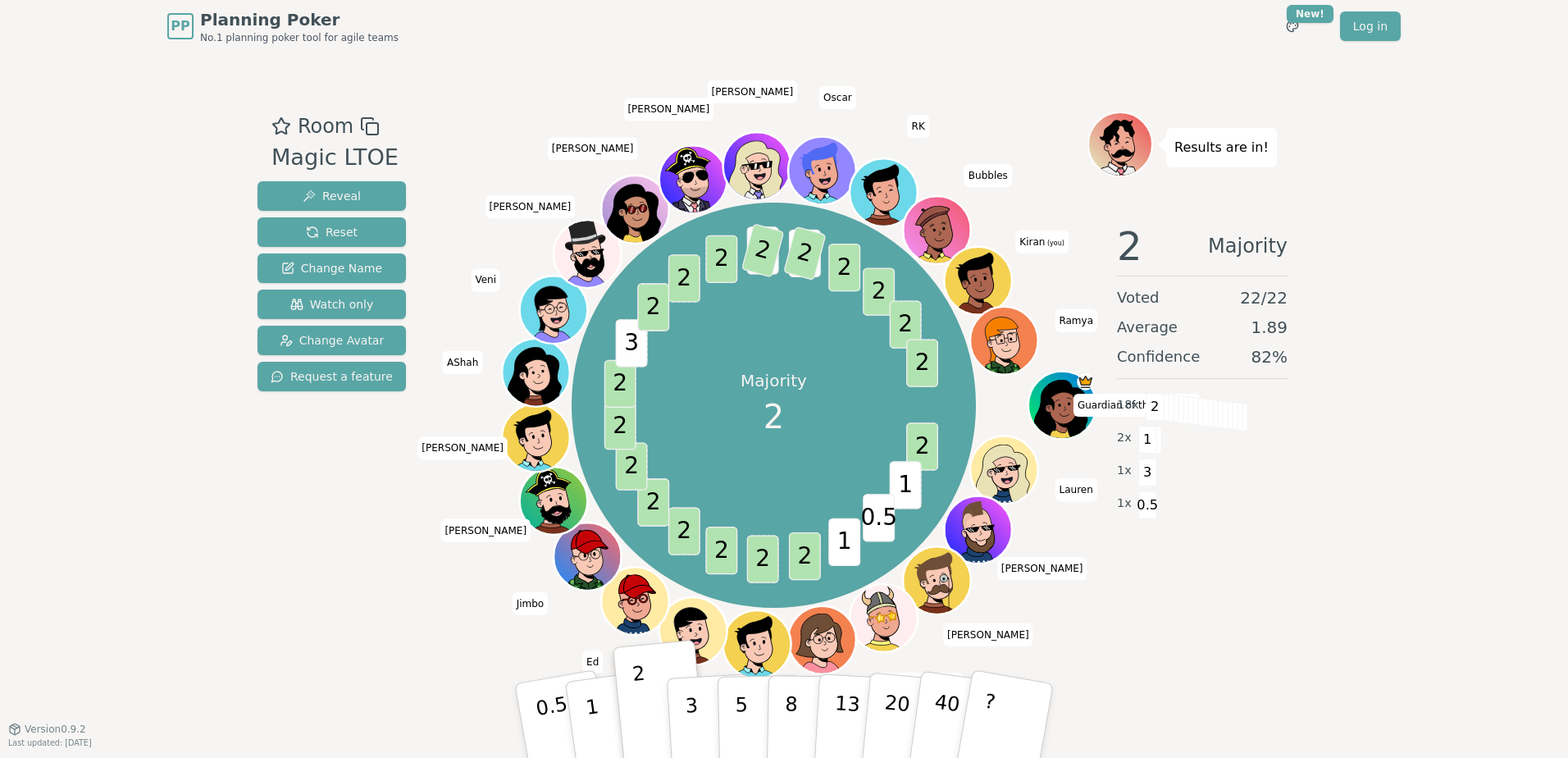
click at [290, 627] on div "Room Magic LTOE Reveal Reset Change Name Watch only Change Avatar Request a fea…" at bounding box center [331, 390] width 161 height 558
drag, startPoint x: 290, startPoint y: 627, endPoint x: 107, endPoint y: 393, distance: 297.1
click at [107, 393] on div "PP Planning Poker No.1 planning poker tool for agile teams Toggle theme New! Lo…" at bounding box center [784, 379] width 1568 height 758
click at [367, 122] on icon at bounding box center [370, 127] width 20 height 20
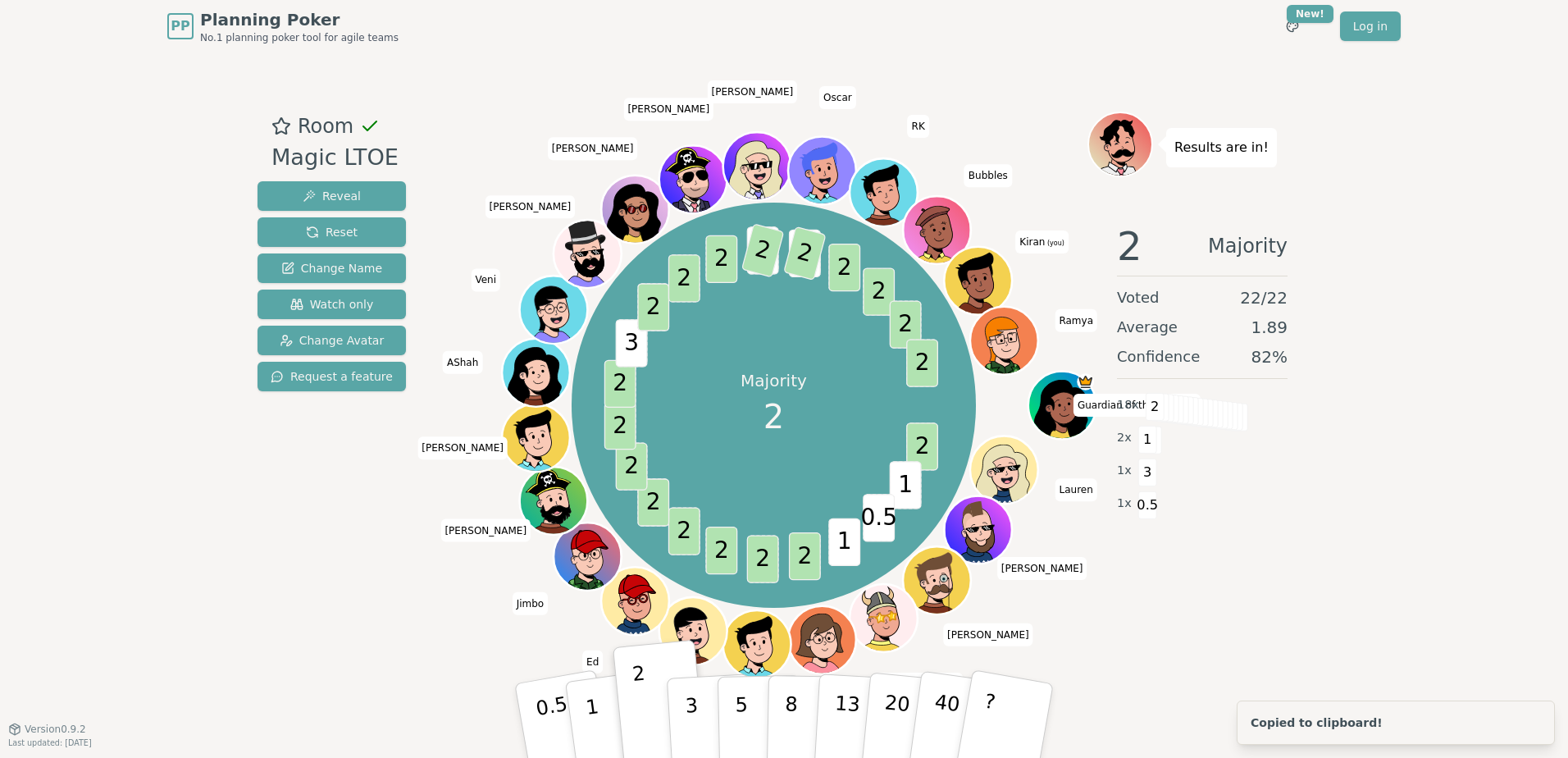
click at [367, 122] on icon at bounding box center [370, 127] width 20 height 20
click at [292, 513] on div "Room Magic LTOE Reveal Reset Change Name Watch only Change Avatar Request a fea…" at bounding box center [331, 390] width 161 height 558
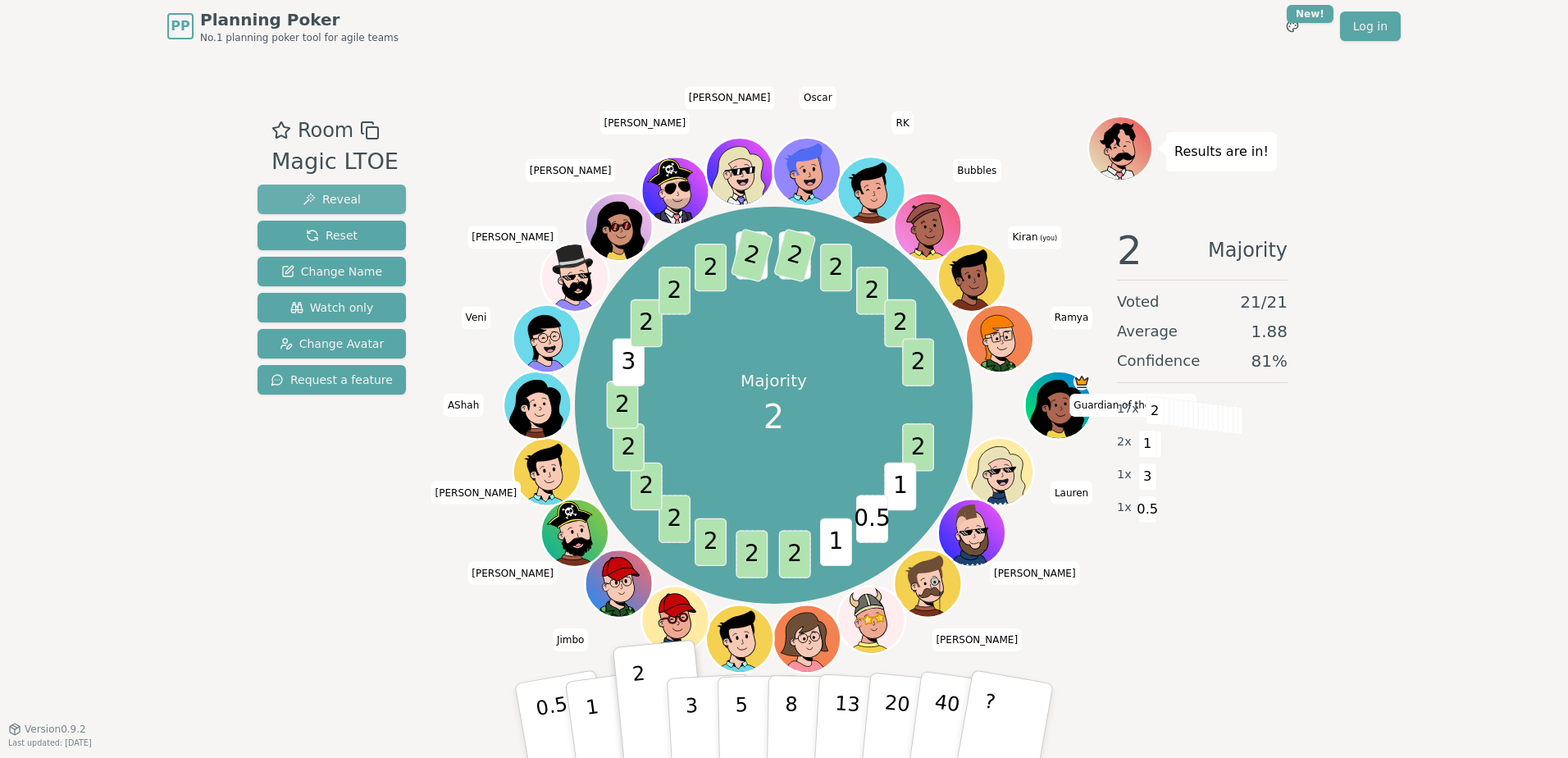
click at [334, 194] on span "Reveal" at bounding box center [331, 200] width 58 height 16
click at [320, 200] on span "Reveal" at bounding box center [331, 200] width 58 height 16
click at [324, 240] on span "Reset" at bounding box center [331, 235] width 52 height 16
